Goal: Task Accomplishment & Management: Use online tool/utility

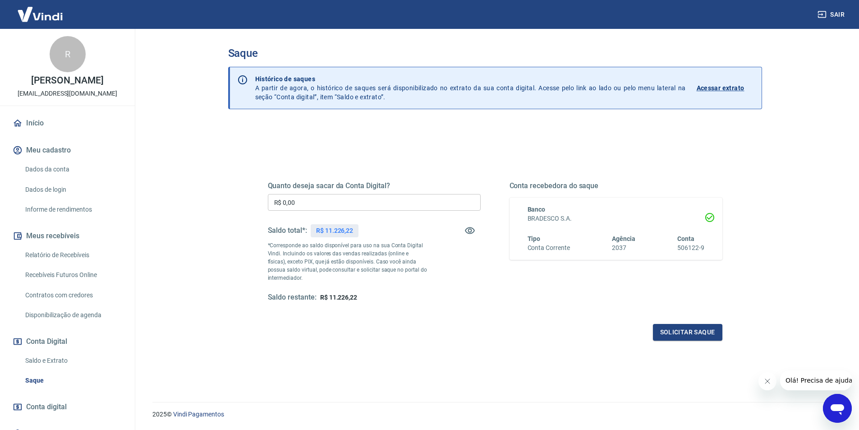
click at [320, 205] on input "R$ 0,00" at bounding box center [374, 202] width 213 height 17
type input "R$ 10.000,00"
click at [699, 334] on button "Solicitar saque" at bounding box center [687, 332] width 69 height 17
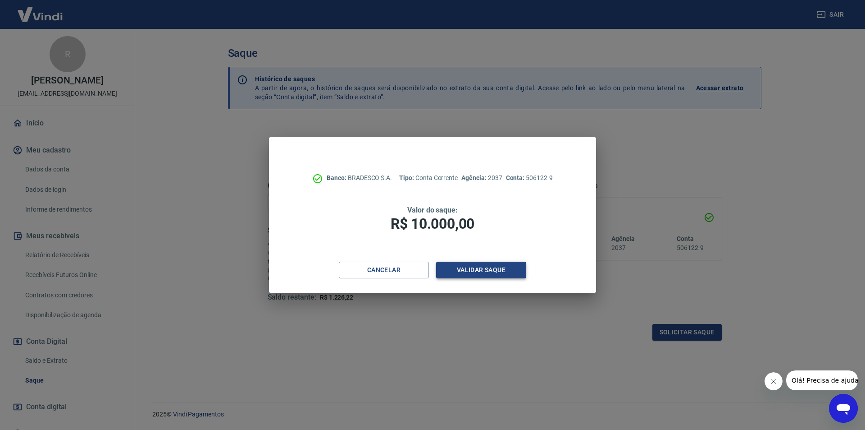
click at [485, 265] on button "Validar saque" at bounding box center [481, 269] width 90 height 17
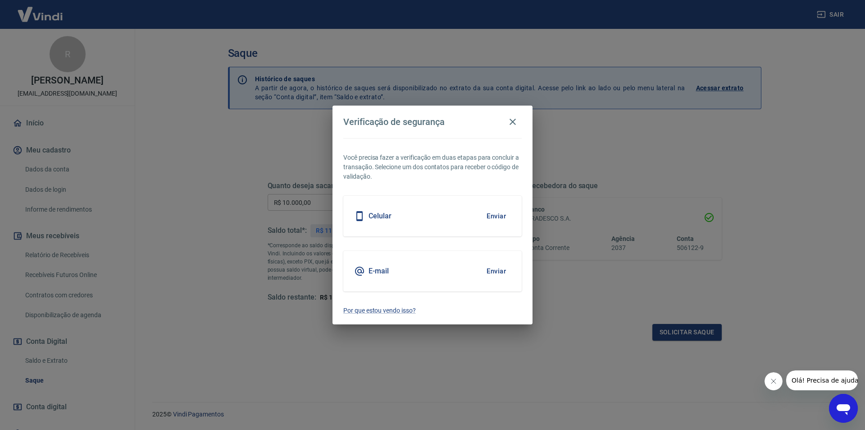
click at [491, 266] on button "Enviar" at bounding box center [496, 270] width 29 height 19
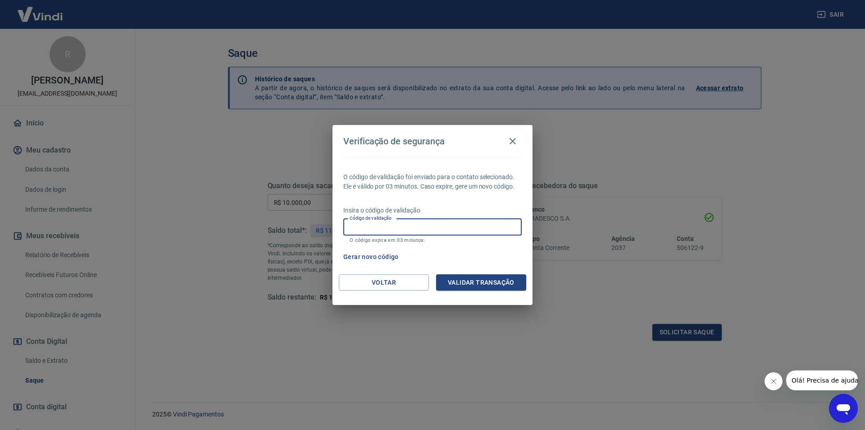
drag, startPoint x: 458, startPoint y: 224, endPoint x: 462, endPoint y: 226, distance: 4.7
click at [458, 224] on input "Código de validação" at bounding box center [432, 227] width 178 height 17
type input "324297"
click at [477, 279] on button "Validar transação" at bounding box center [481, 282] width 90 height 17
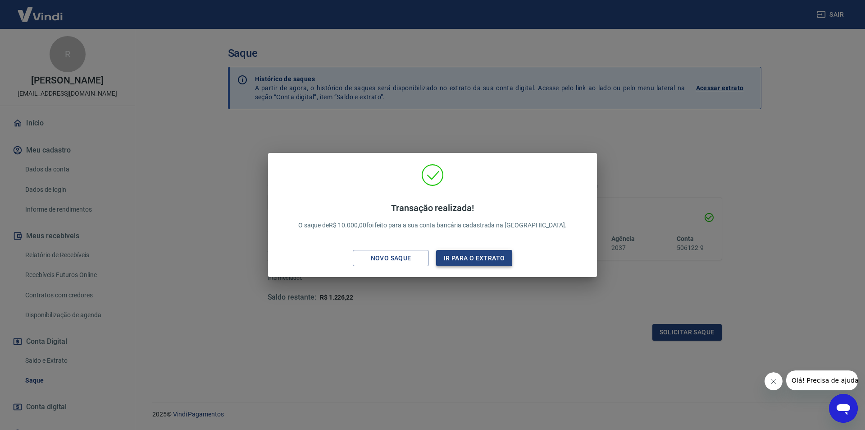
click at [484, 258] on button "Ir para o extrato" at bounding box center [474, 258] width 76 height 17
